Goal: Task Accomplishment & Management: Use online tool/utility

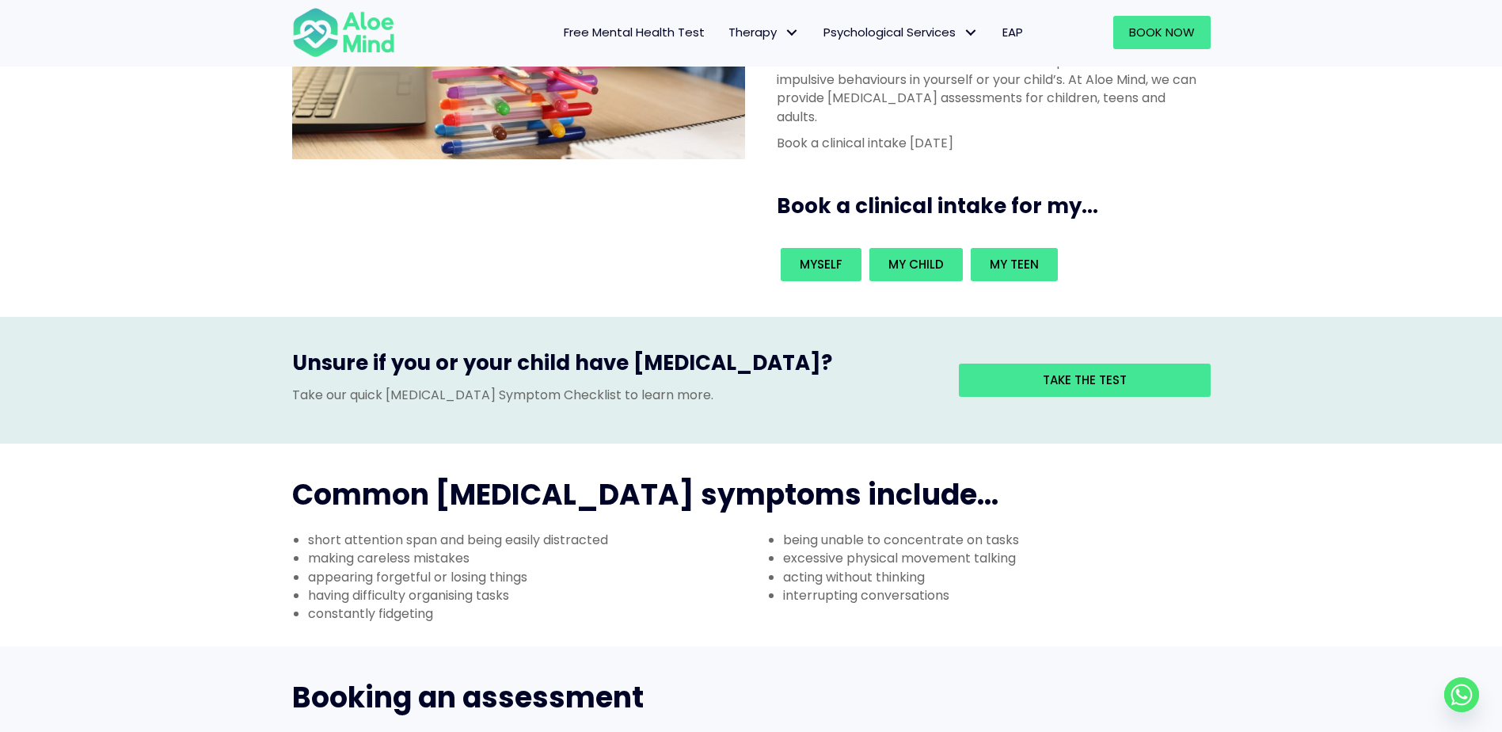
scroll to position [238, 0]
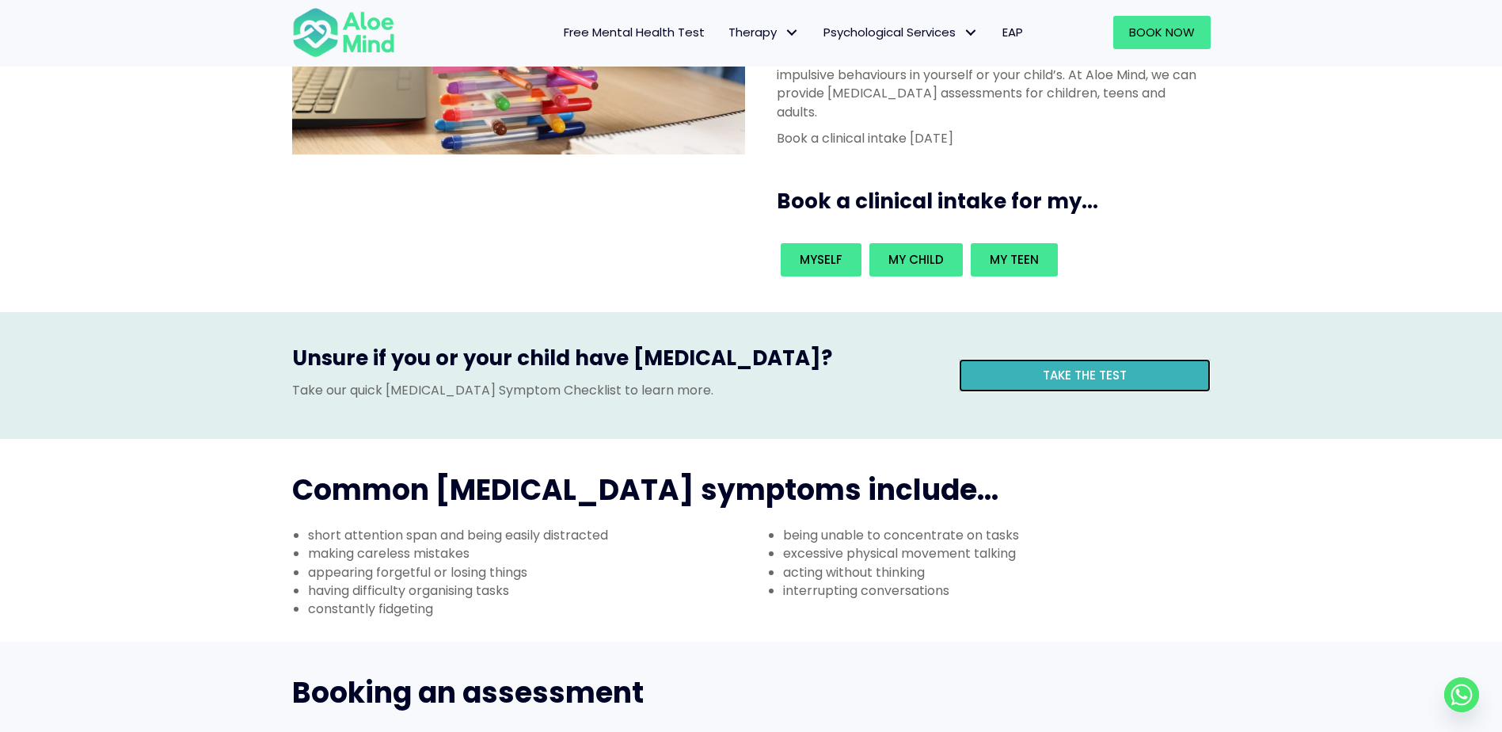
click at [1008, 359] on link "Take the test" at bounding box center [1085, 375] width 252 height 33
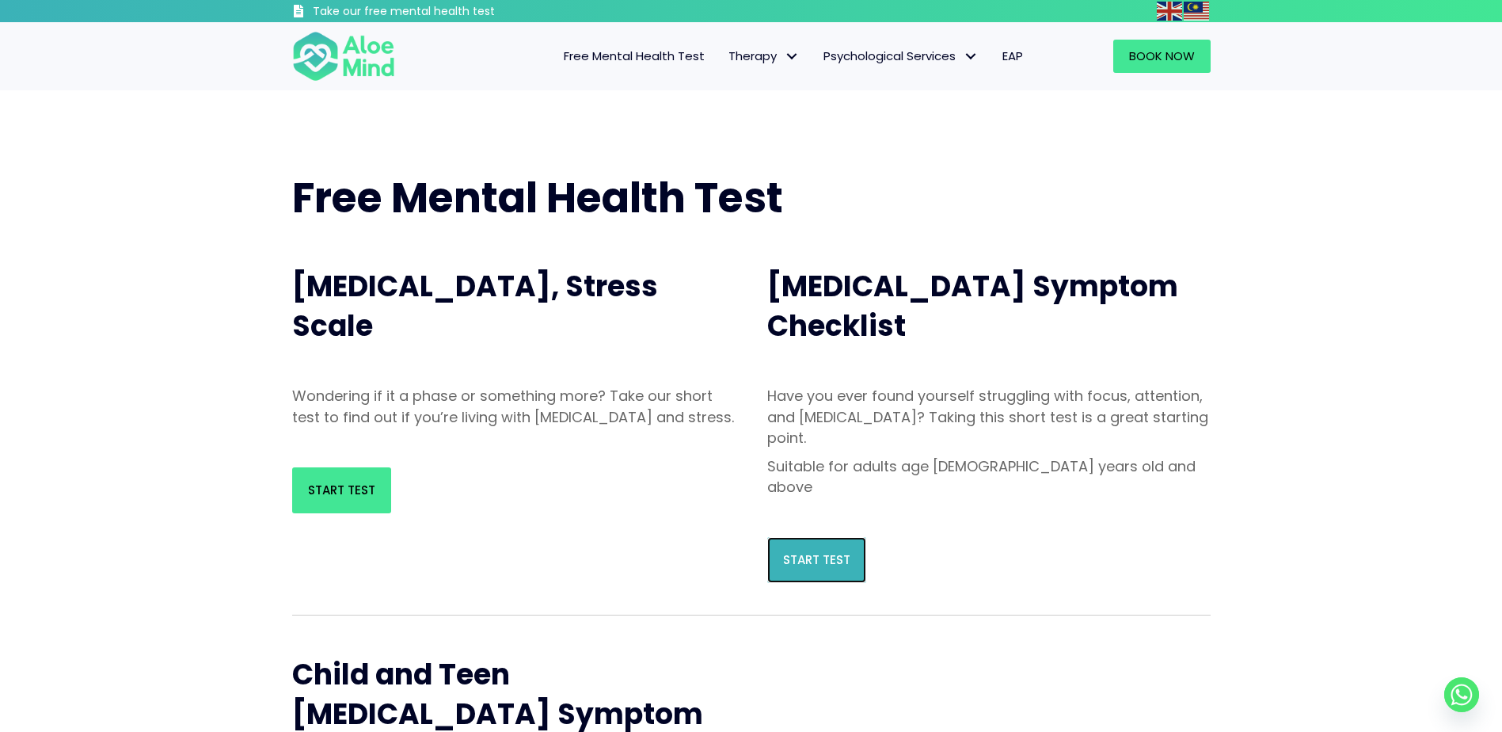
click at [843, 551] on span "Start Test" at bounding box center [816, 559] width 67 height 17
